Goal: Task Accomplishment & Management: Manage account settings

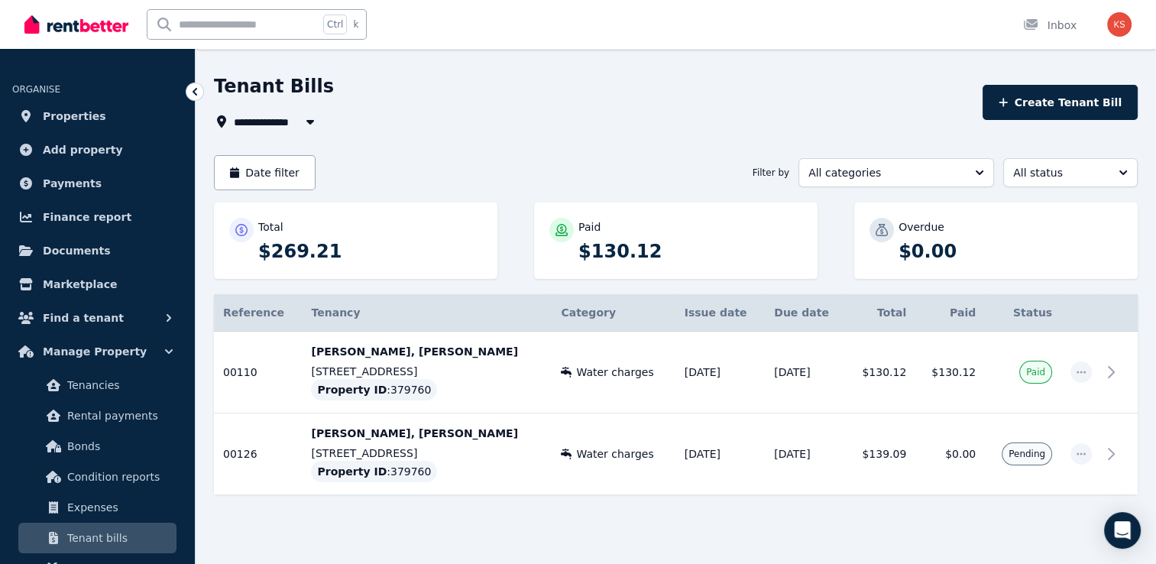
scroll to position [43, 0]
click at [1087, 458] on span "button" at bounding box center [1080, 452] width 21 height 21
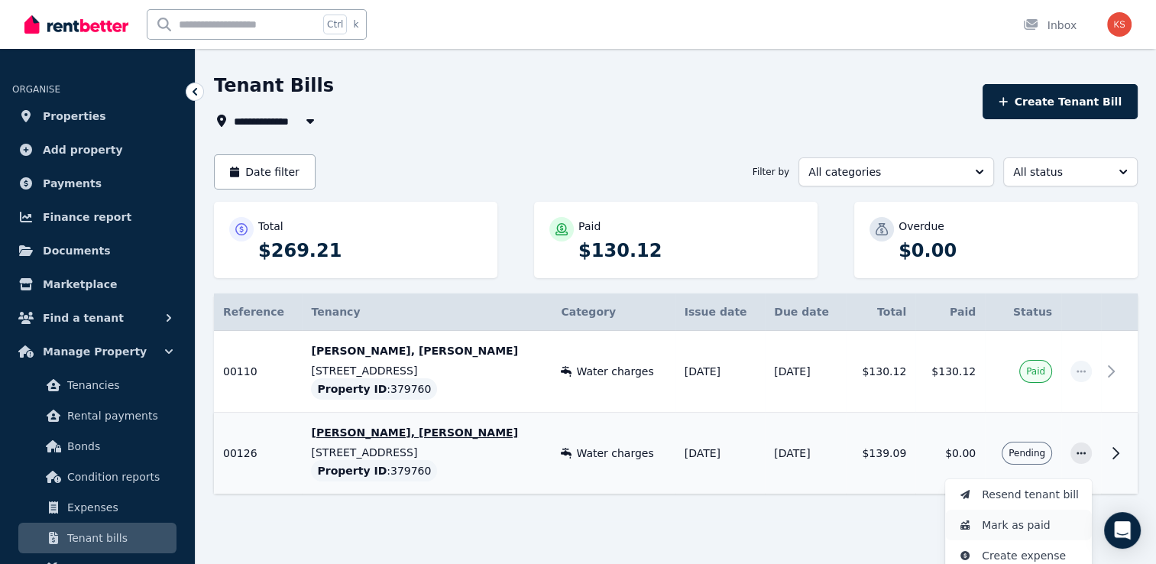
click at [1021, 528] on span "Mark as paid" at bounding box center [1031, 525] width 98 height 18
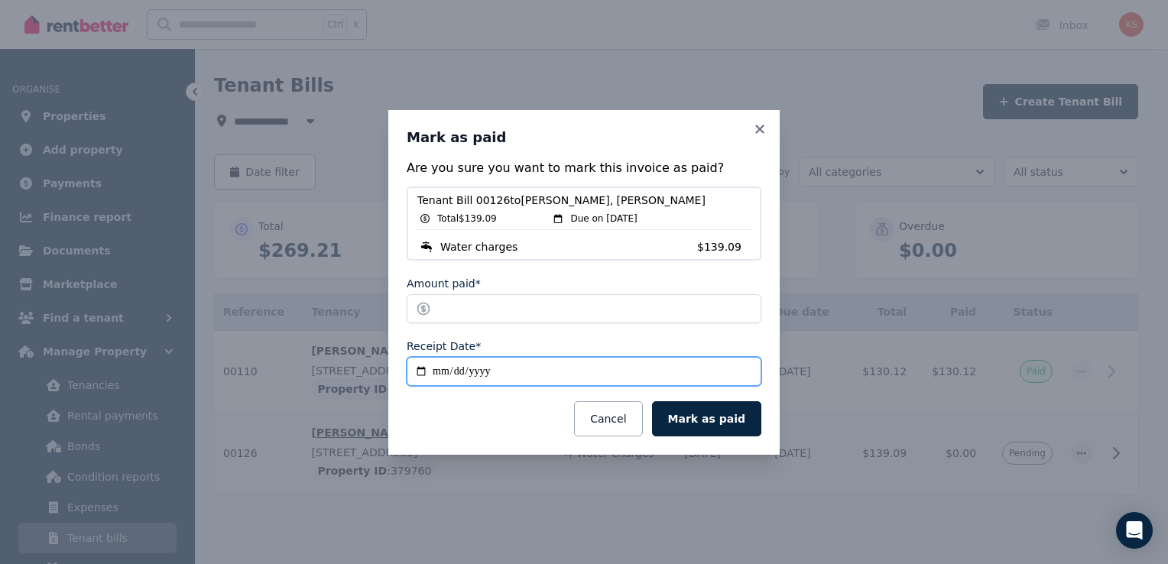
click at [420, 369] on input "**********" at bounding box center [583, 371] width 355 height 29
type input "**********"
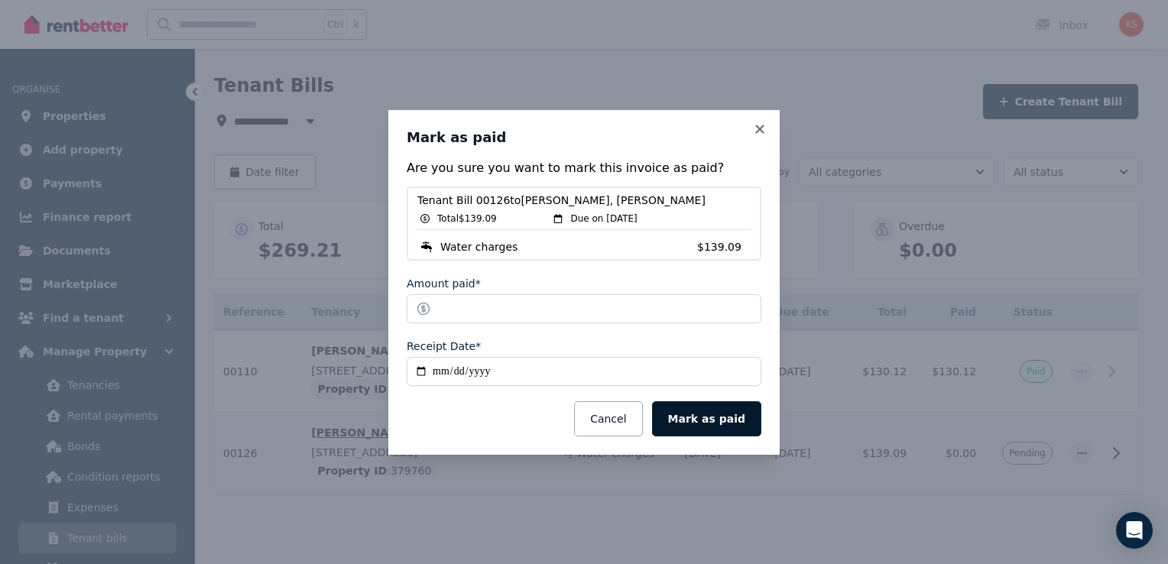
click at [707, 416] on button "Mark as paid" at bounding box center [706, 418] width 109 height 35
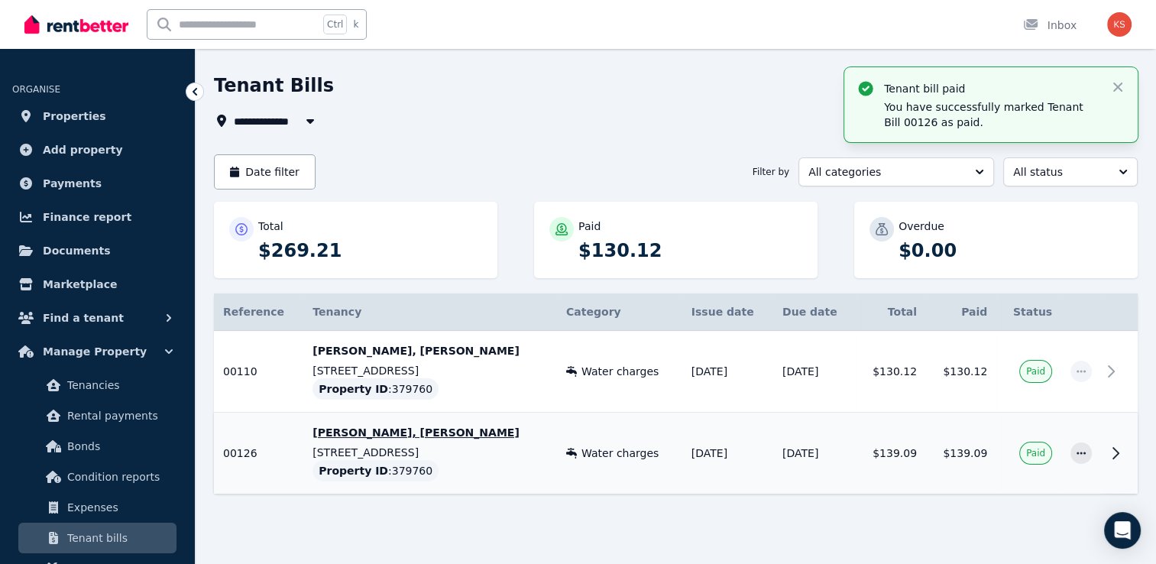
scroll to position [54, 0]
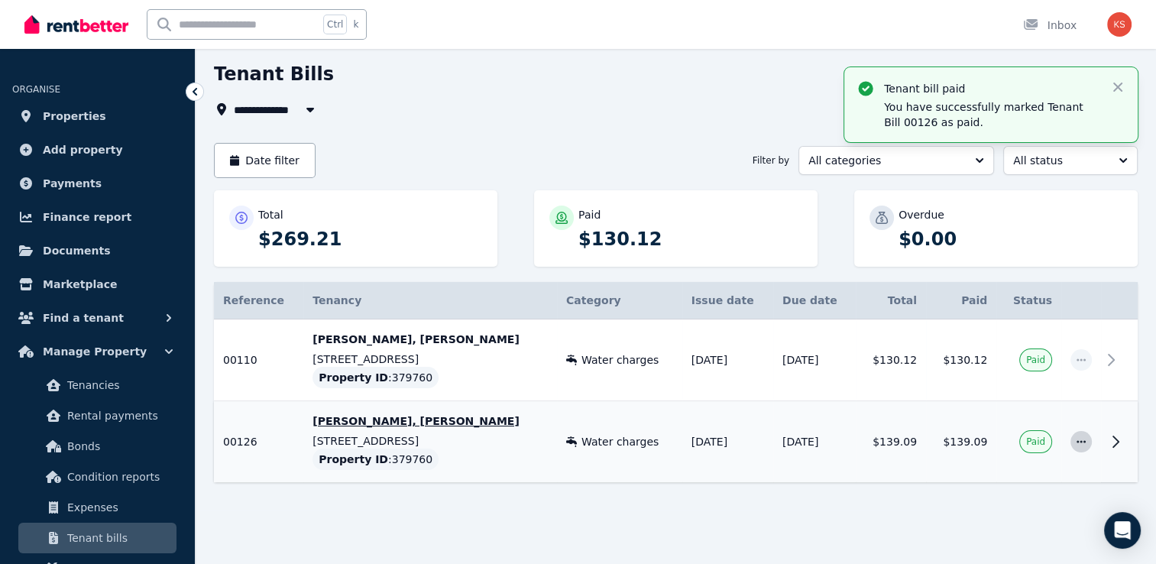
click at [1076, 439] on icon "button" at bounding box center [1081, 441] width 12 height 11
click at [1119, 86] on icon "button" at bounding box center [1117, 87] width 9 height 9
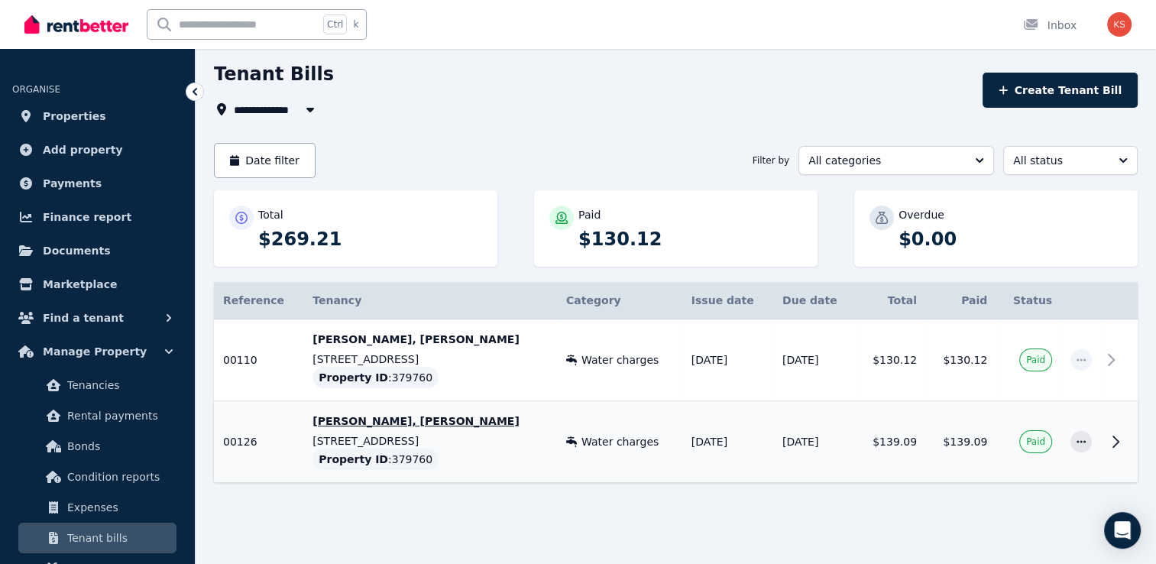
click at [1111, 444] on icon at bounding box center [1115, 441] width 18 height 18
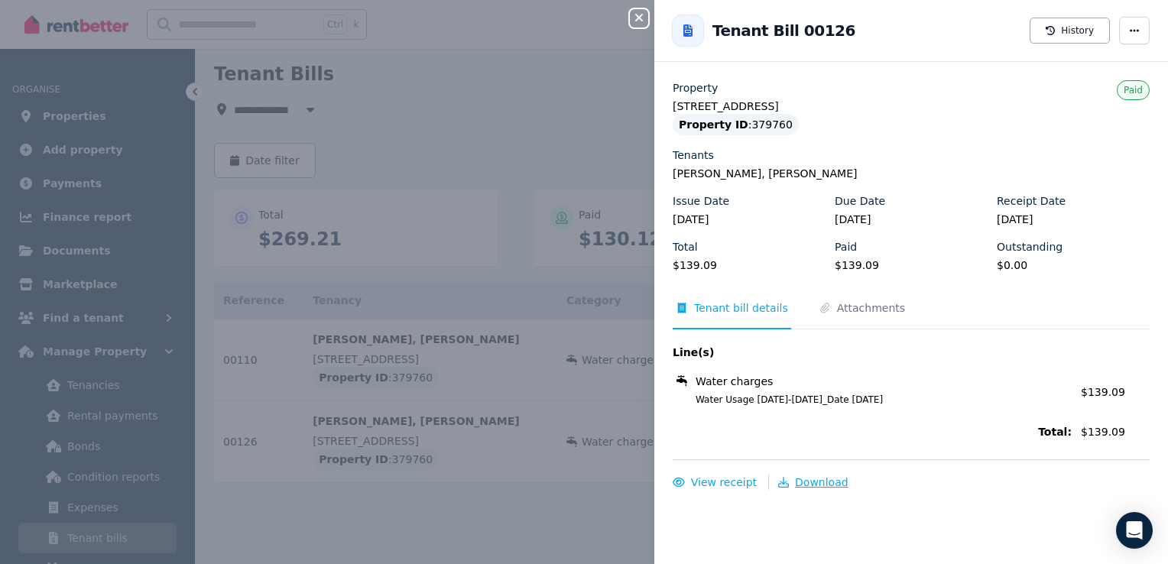
click at [805, 481] on span "Download" at bounding box center [821, 482] width 53 height 12
click at [642, 11] on button "Close panel" at bounding box center [639, 18] width 18 height 18
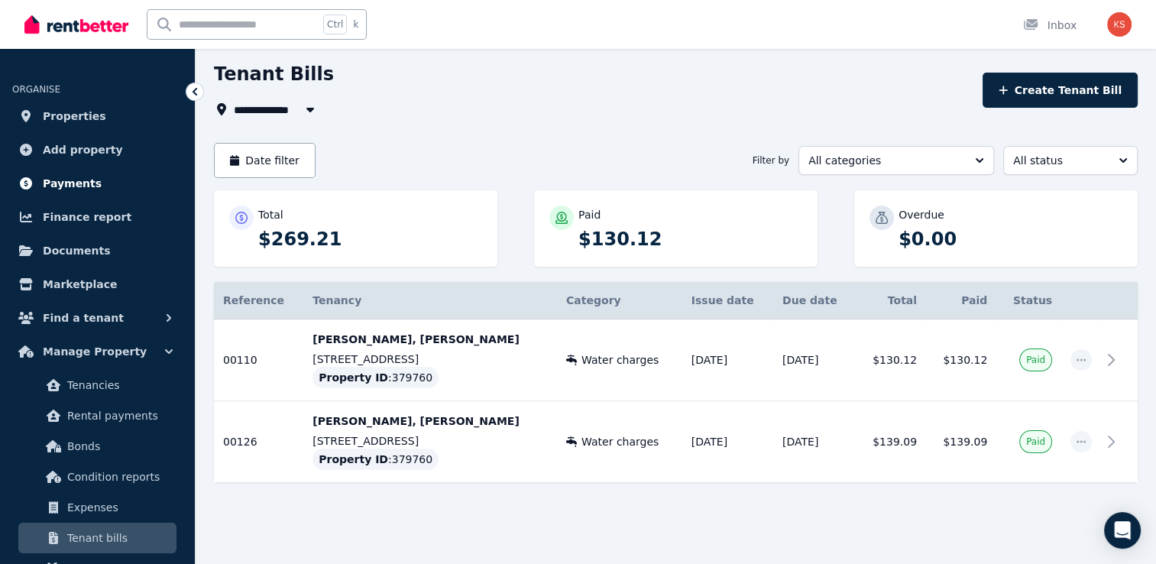
click at [63, 182] on span "Payments" at bounding box center [72, 183] width 59 height 18
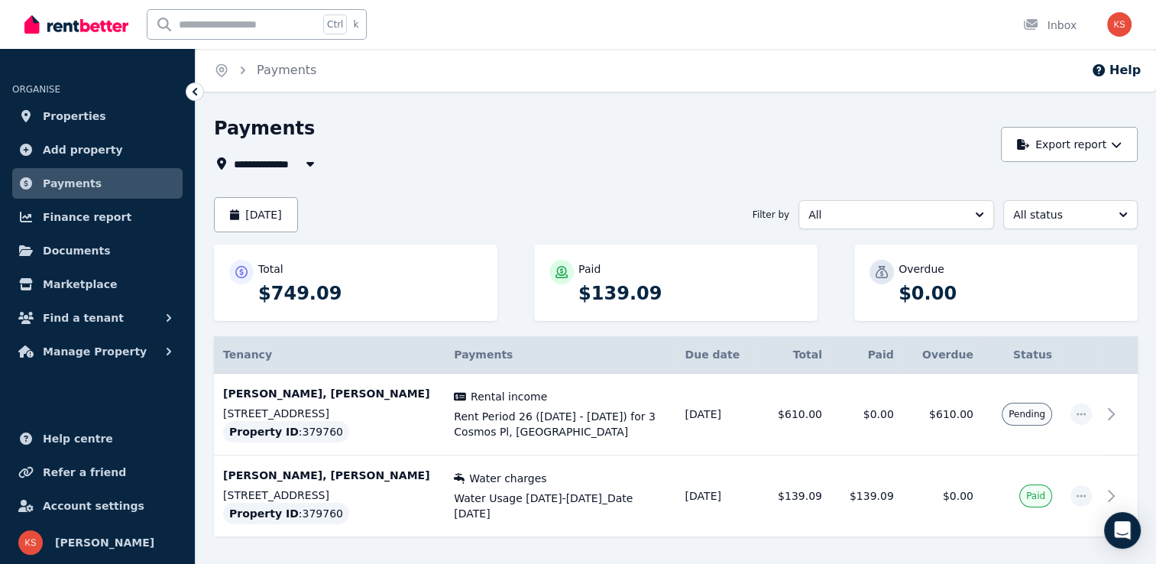
scroll to position [54, 0]
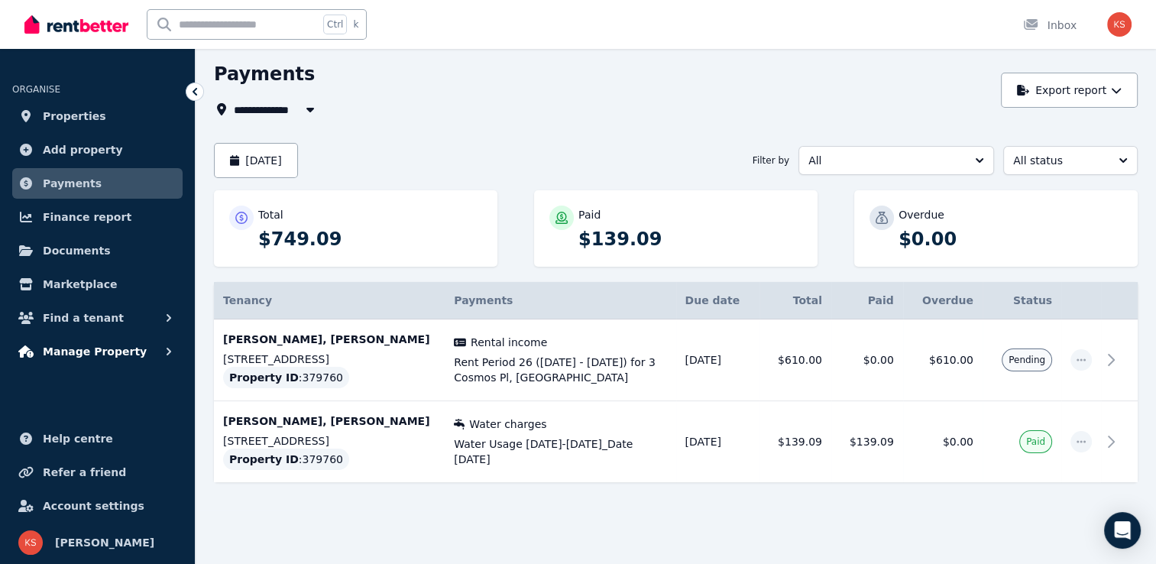
click at [70, 351] on span "Manage Property" at bounding box center [95, 351] width 104 height 18
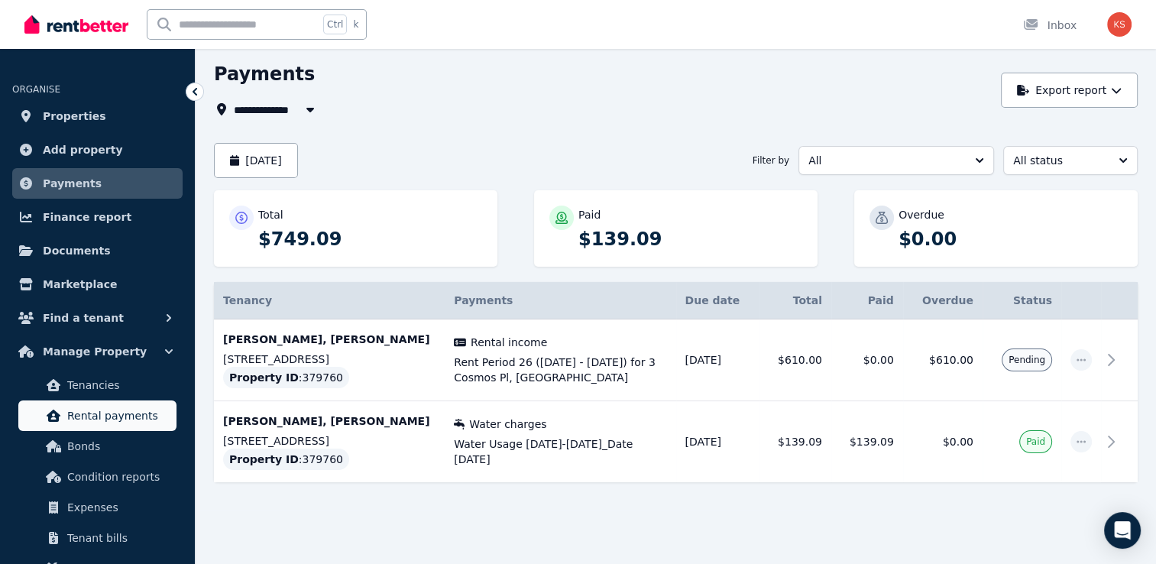
click at [80, 413] on span "Rental payments" at bounding box center [118, 415] width 103 height 18
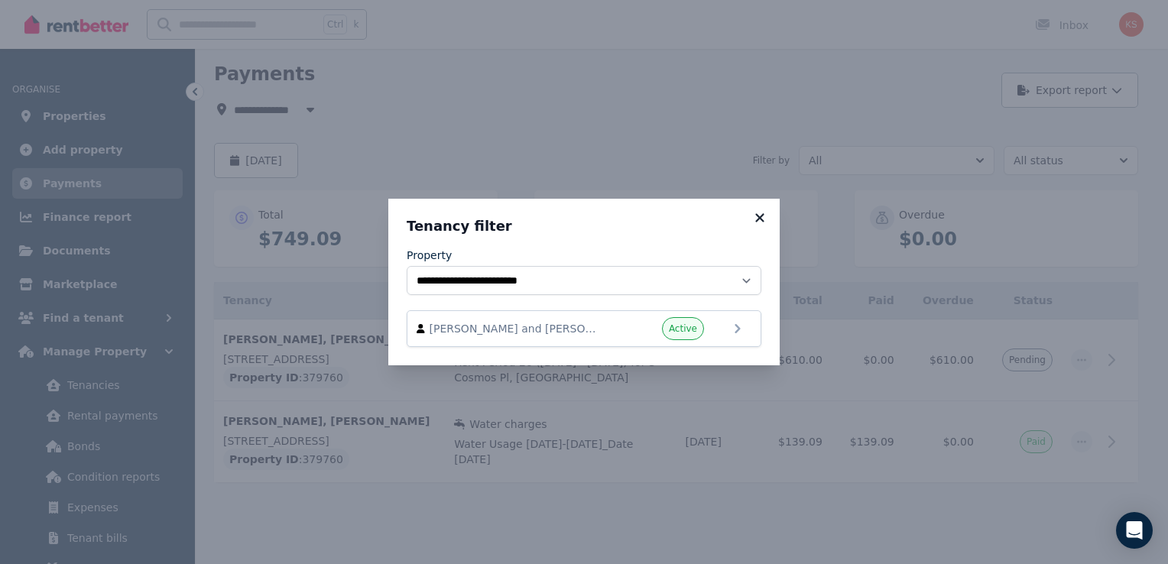
click at [759, 219] on icon at bounding box center [759, 217] width 8 height 8
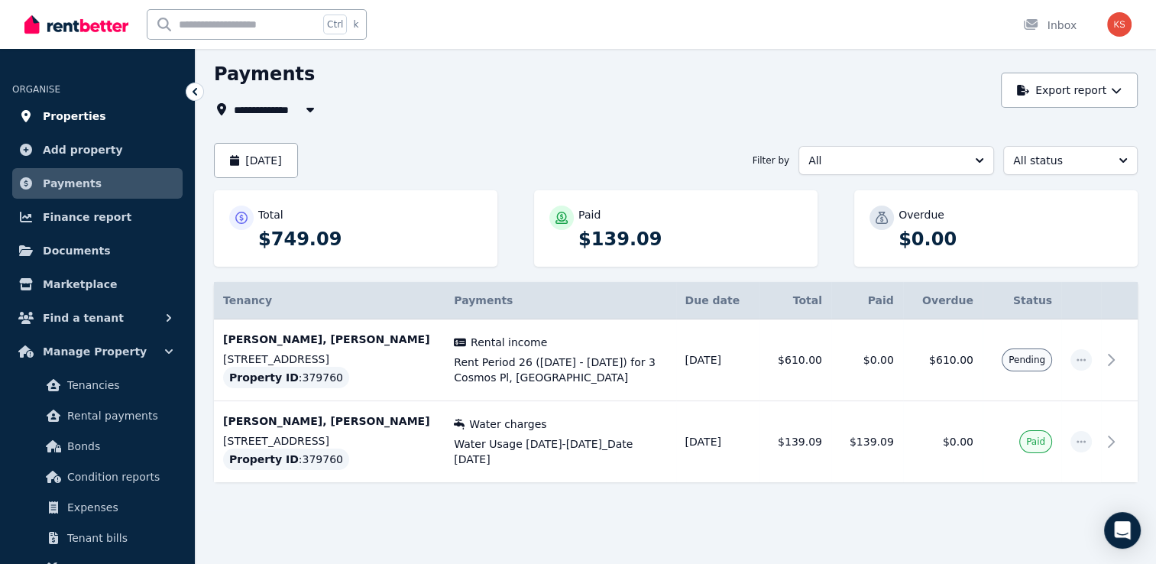
click at [72, 111] on span "Properties" at bounding box center [74, 116] width 63 height 18
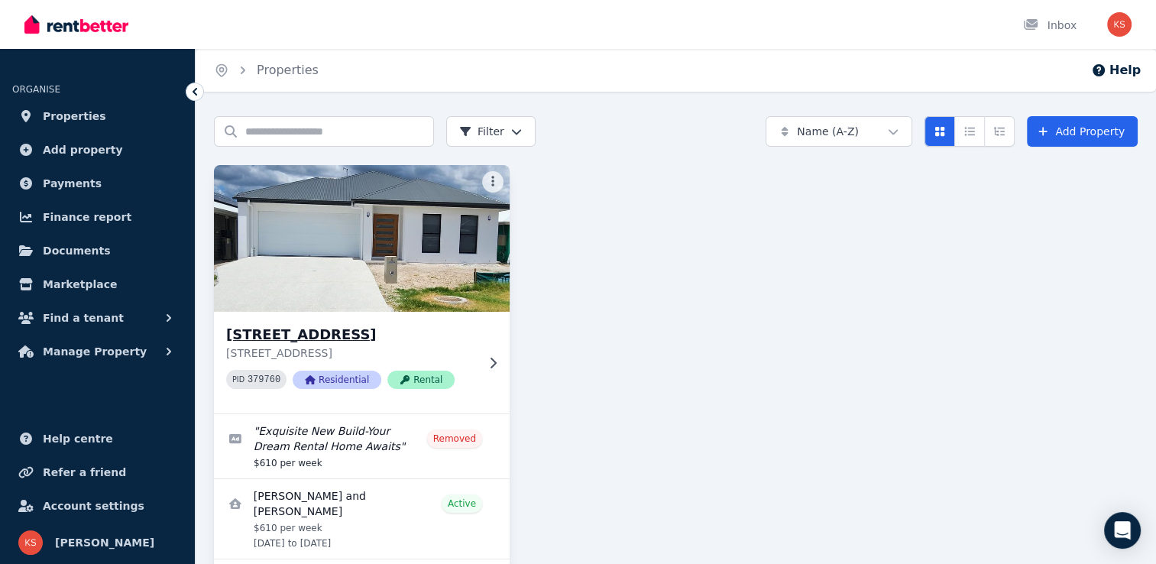
click at [299, 320] on div "[STREET_ADDRESS] PID 379760 Residential Rental" at bounding box center [362, 363] width 296 height 102
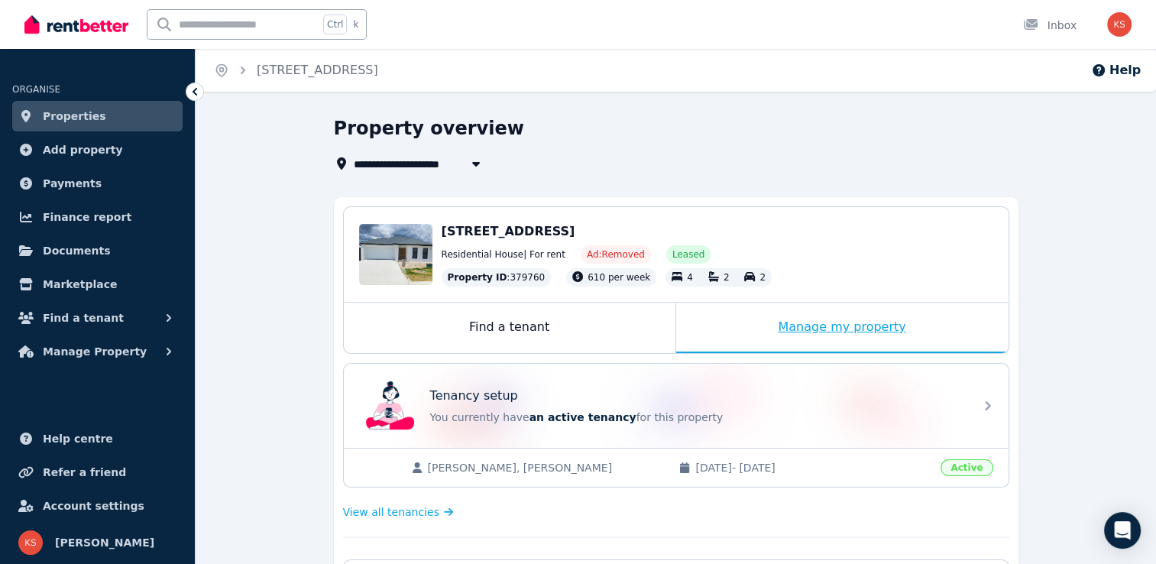
click at [806, 329] on div "Manage my property" at bounding box center [842, 328] width 332 height 50
click at [824, 332] on div "Manage my property" at bounding box center [842, 328] width 332 height 50
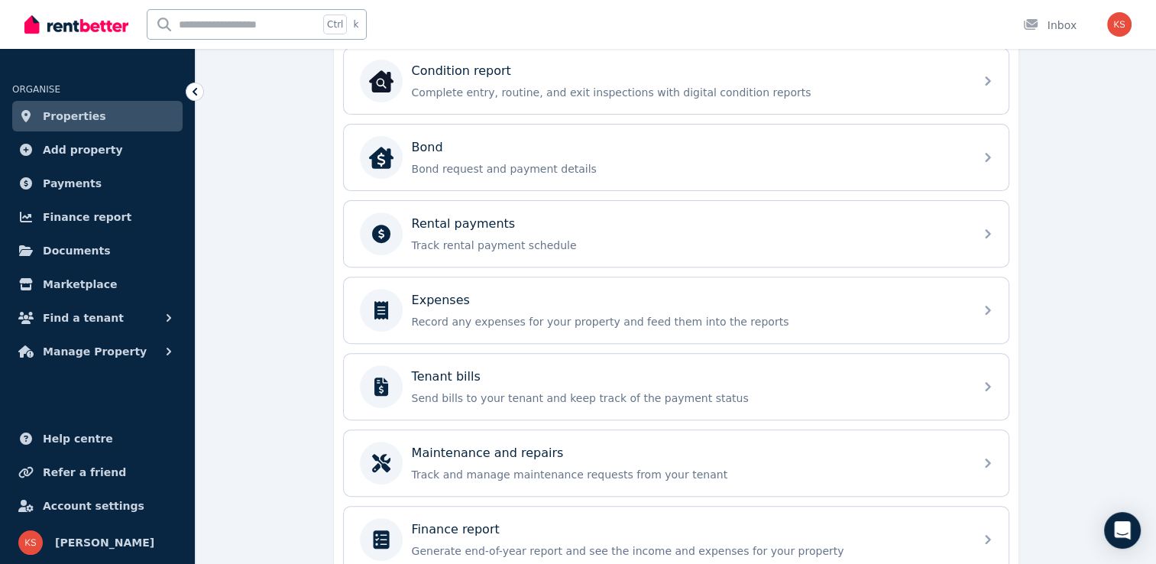
scroll to position [501, 0]
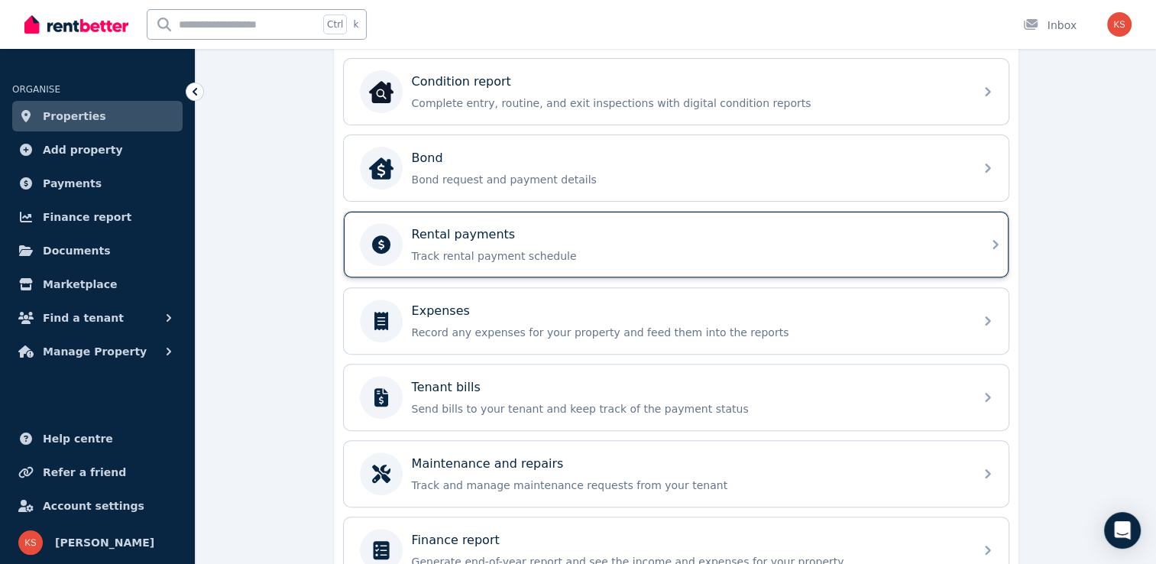
click at [563, 258] on p "Track rental payment schedule" at bounding box center [688, 255] width 553 height 15
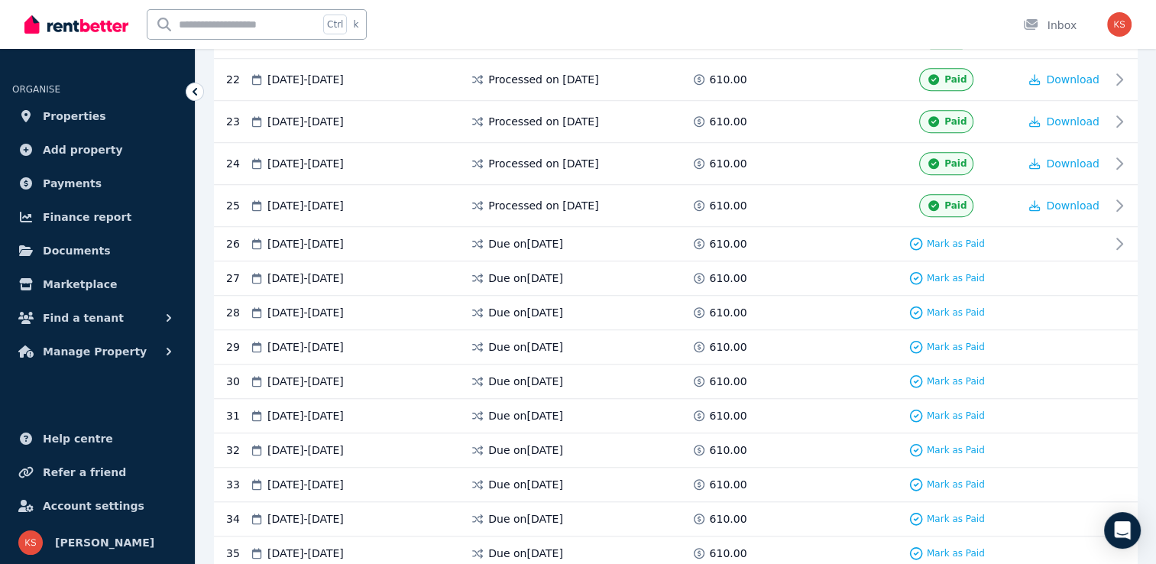
scroll to position [1186, 0]
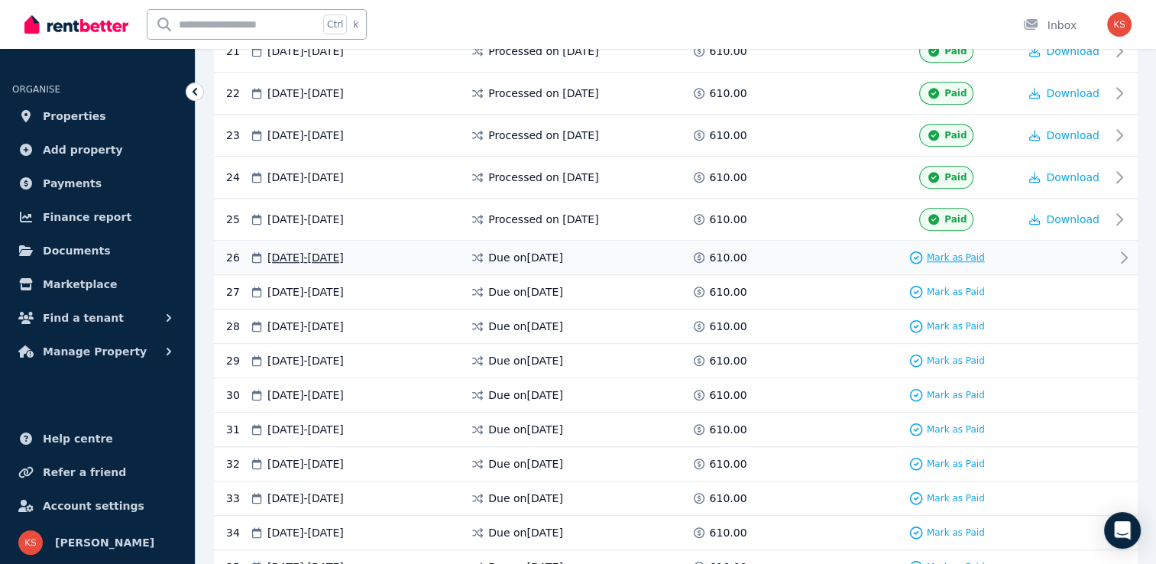
click at [954, 251] on span "Mark as Paid" at bounding box center [956, 257] width 58 height 12
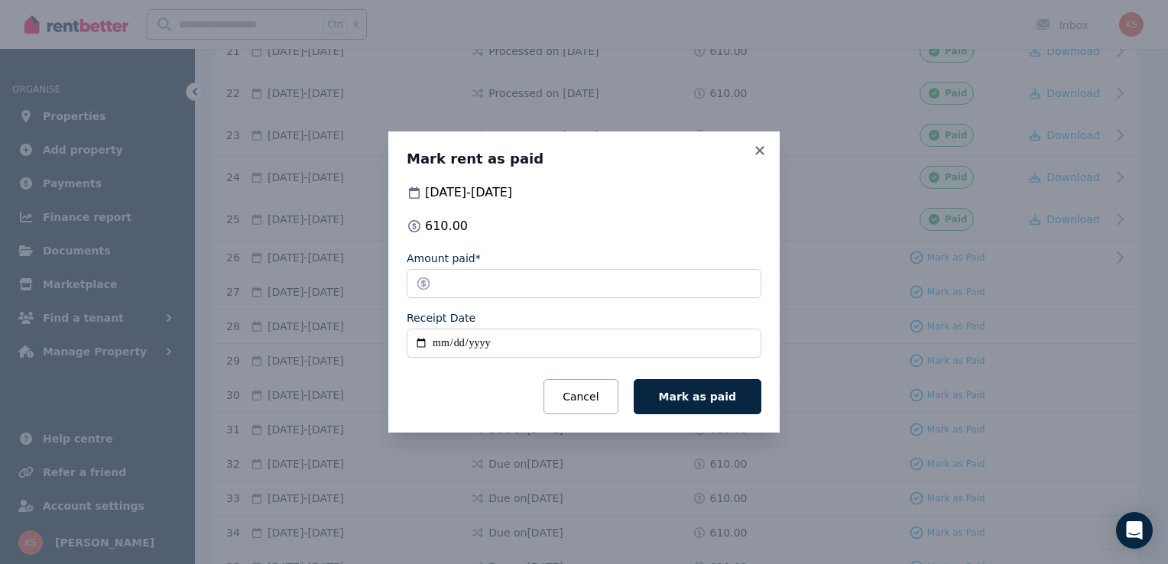
click at [421, 345] on input "Receipt Date" at bounding box center [583, 343] width 355 height 29
type input "**********"
click at [695, 395] on span "Mark as paid" at bounding box center [697, 396] width 77 height 12
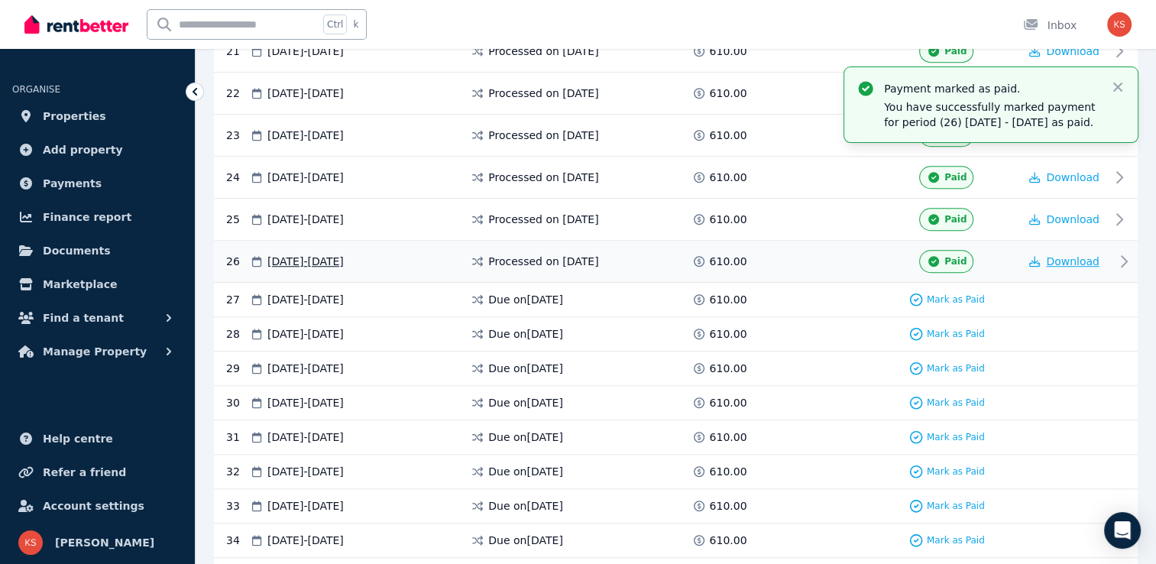
click at [1062, 255] on span "Download" at bounding box center [1072, 261] width 53 height 12
click at [941, 293] on span "Mark as Paid" at bounding box center [956, 299] width 58 height 12
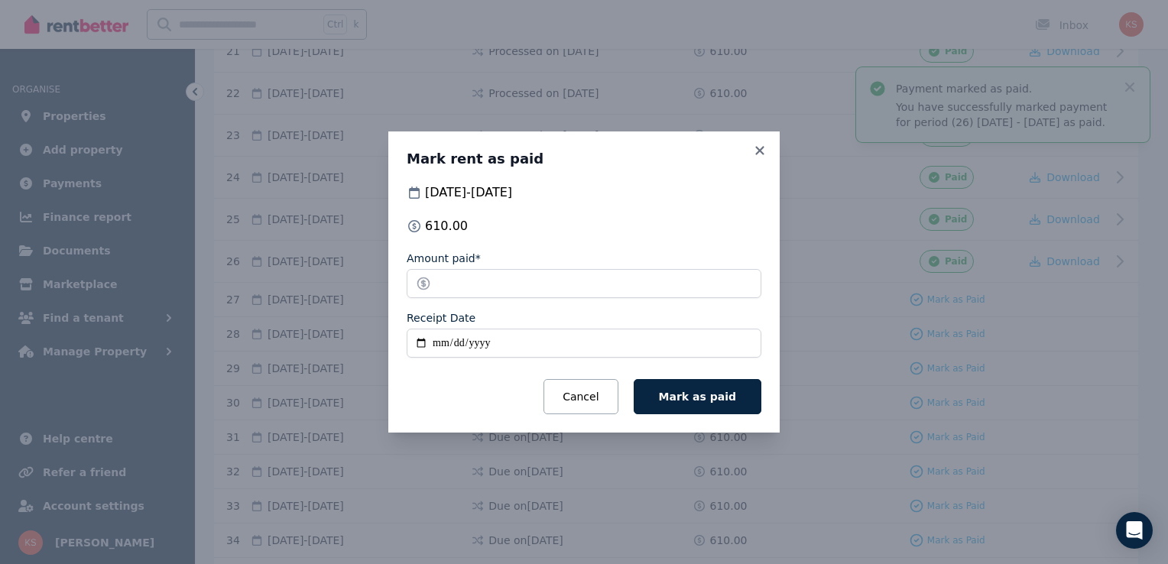
click at [420, 347] on input "Receipt Date" at bounding box center [583, 343] width 355 height 29
type input "**********"
click at [703, 393] on span "Mark as paid" at bounding box center [697, 396] width 77 height 12
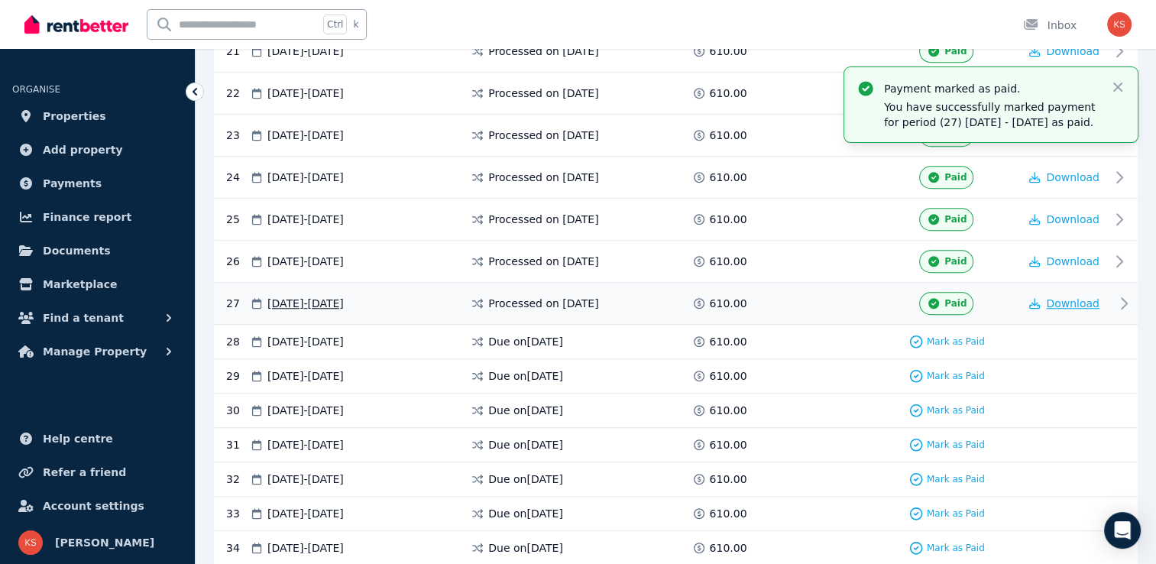
click at [1075, 297] on span "Download" at bounding box center [1072, 303] width 53 height 12
click at [1119, 80] on icon "button" at bounding box center [1117, 86] width 15 height 15
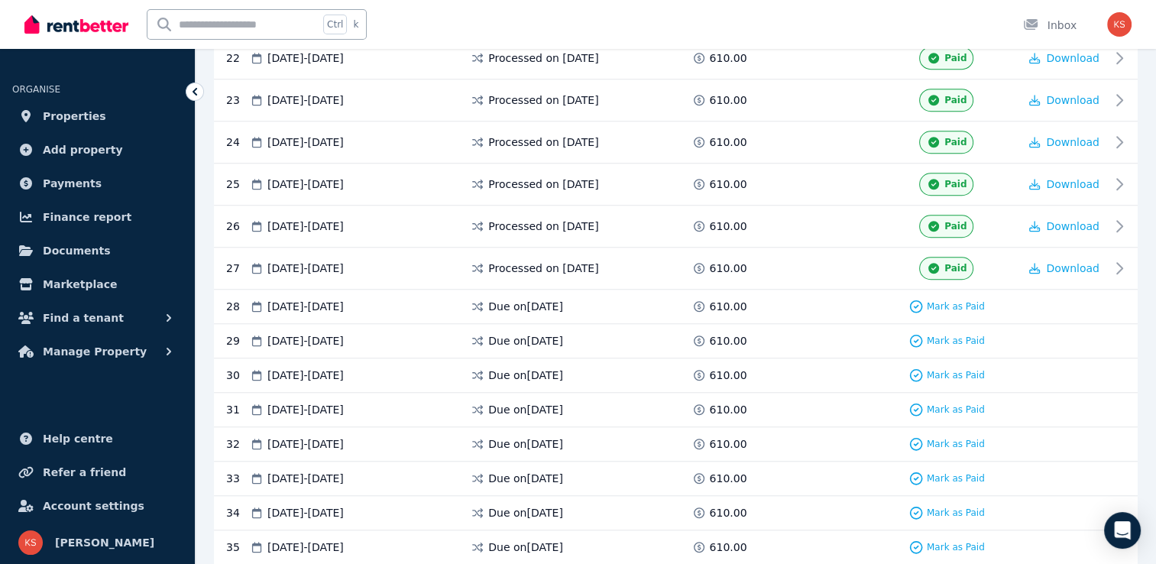
scroll to position [1224, 0]
